Goal: Information Seeking & Learning: Learn about a topic

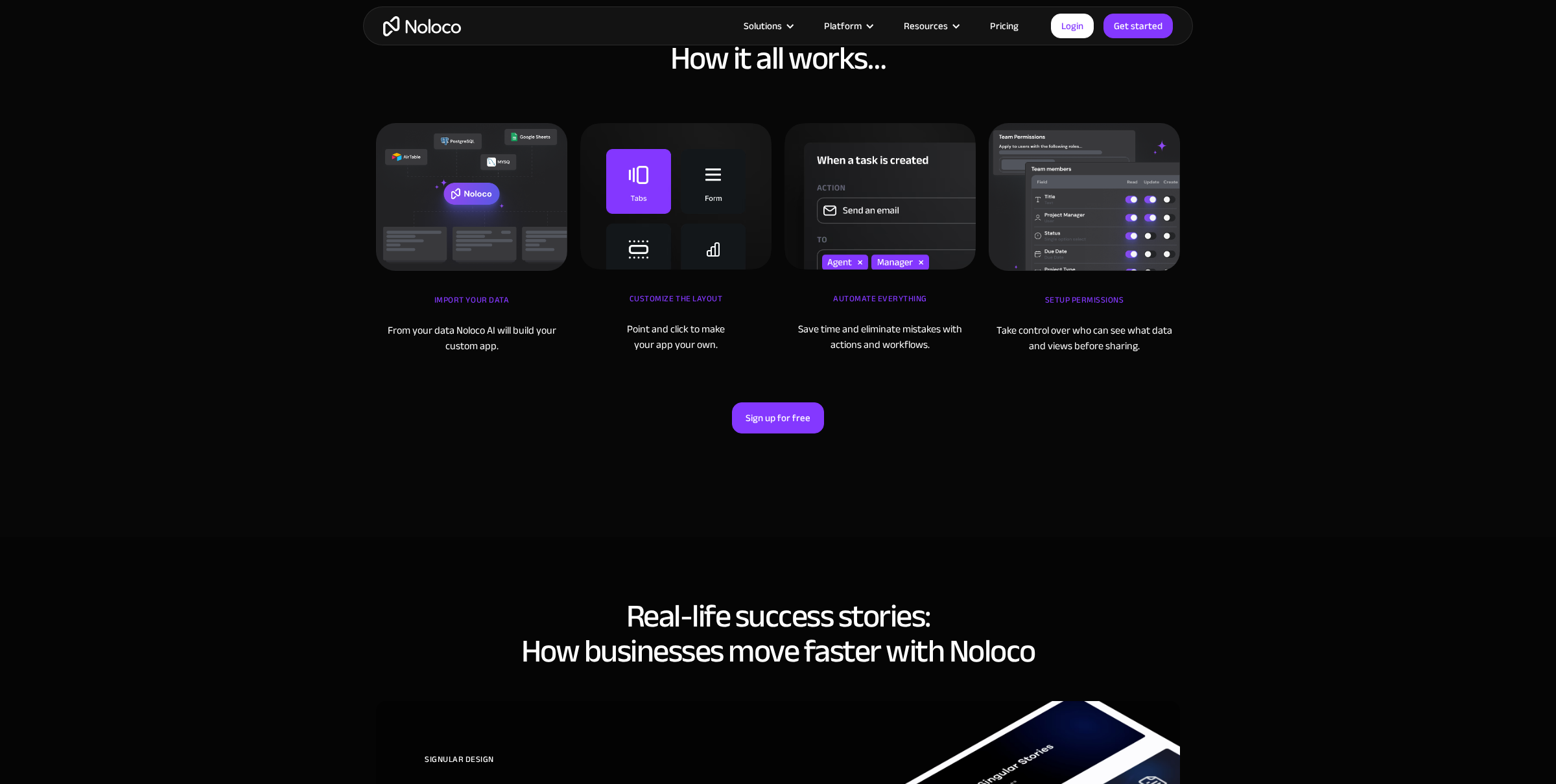
scroll to position [4511, 0]
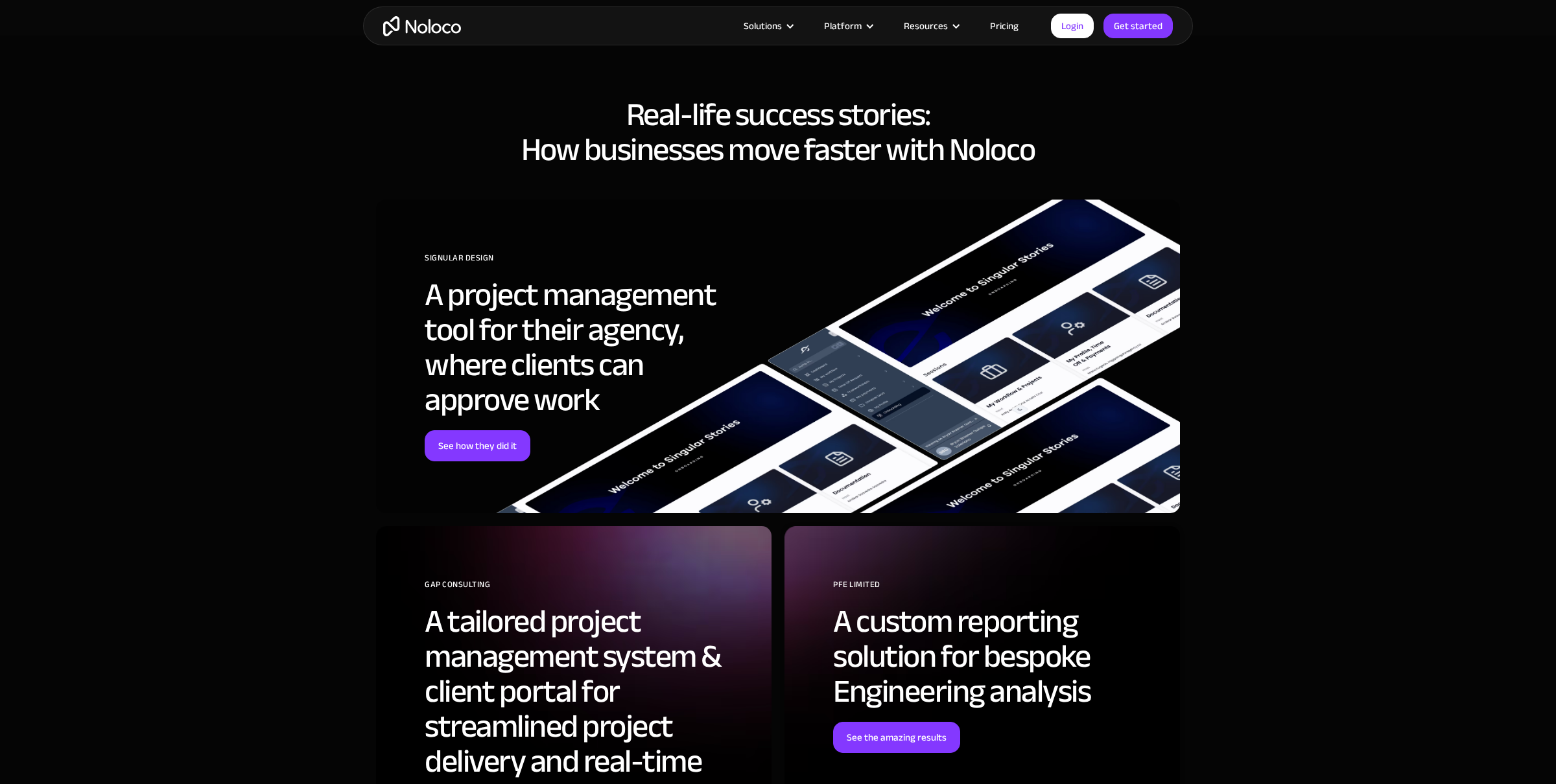
scroll to position [5013, 0]
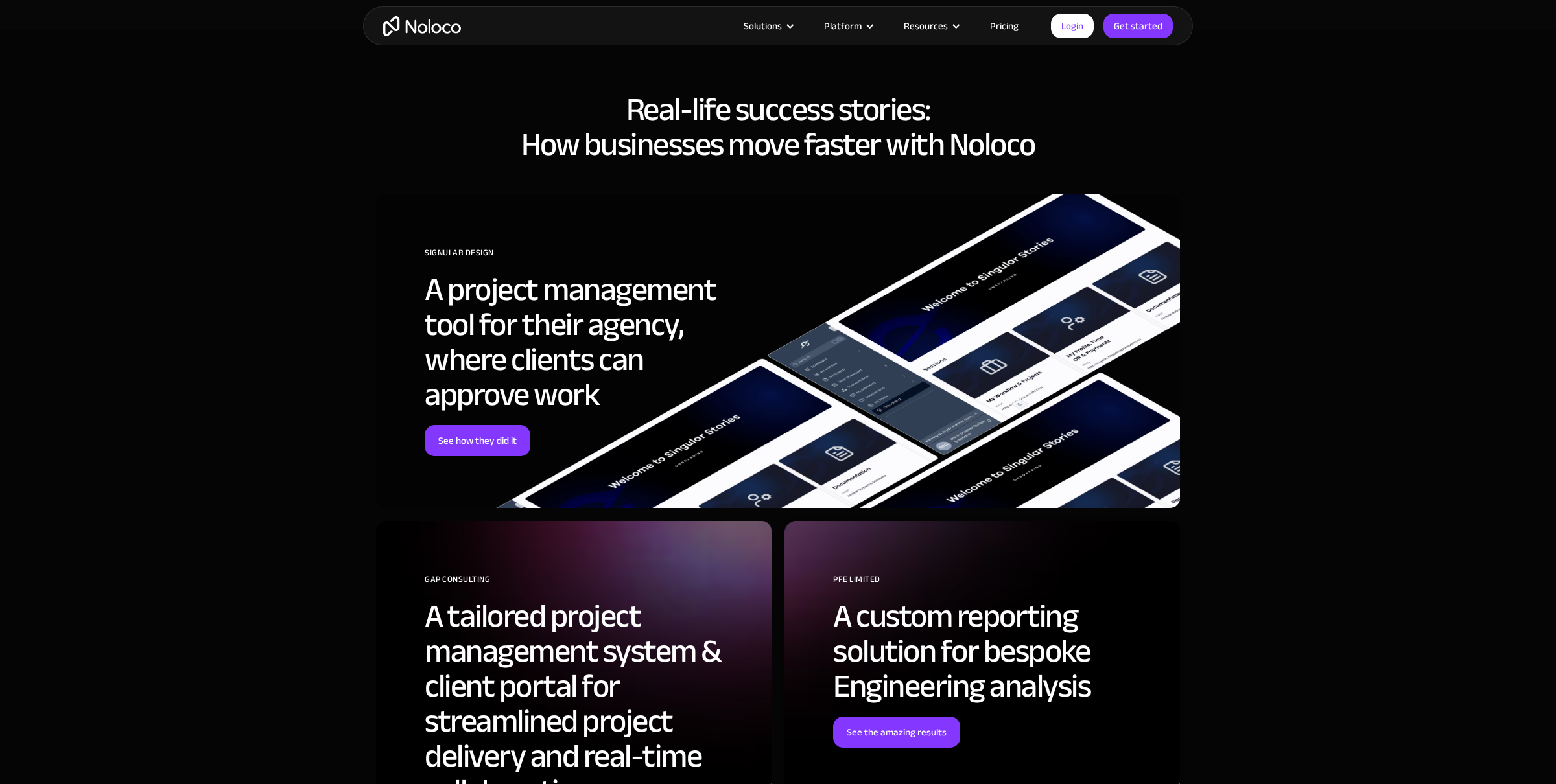
click at [1011, 32] on link "Pricing" at bounding box center [1004, 26] width 61 height 17
click at [1011, 28] on link "Pricing" at bounding box center [1004, 26] width 61 height 17
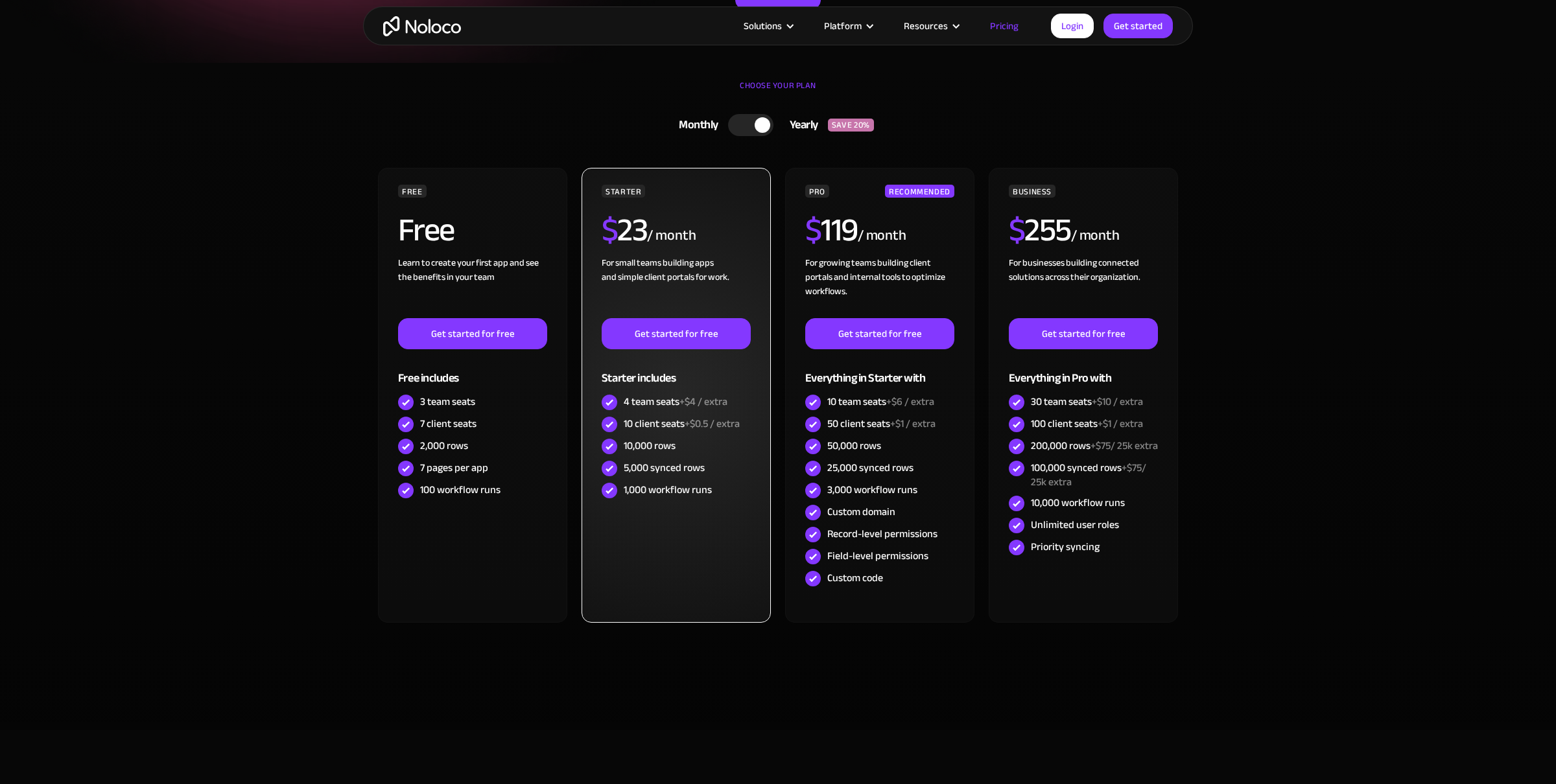
scroll to position [267, 0]
